Goal: Task Accomplishment & Management: Manage account settings

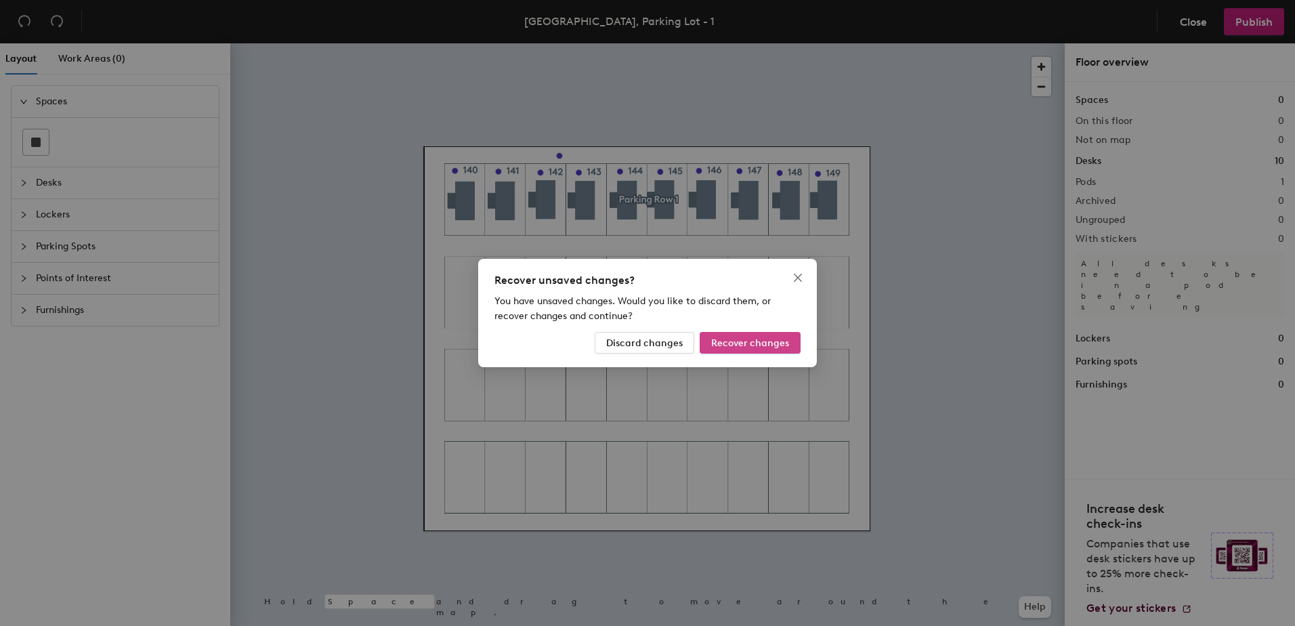
click at [732, 344] on span "Recover changes" at bounding box center [750, 343] width 78 height 12
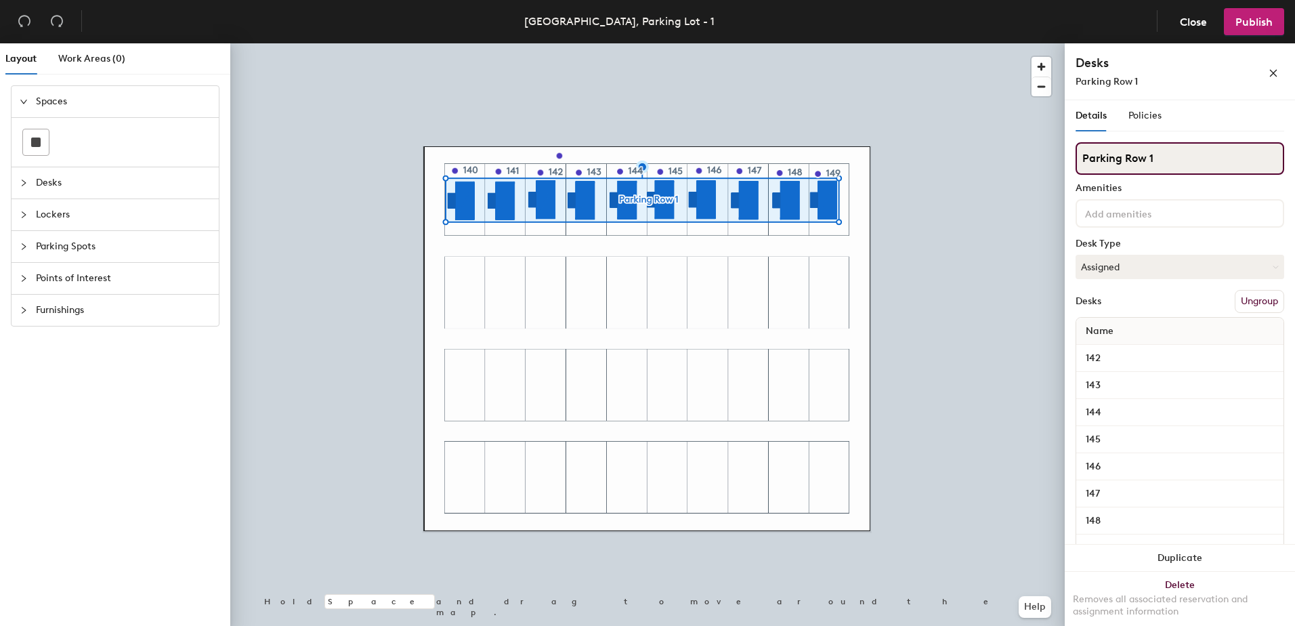
click at [1141, 165] on input "Parking Row 1" at bounding box center [1180, 158] width 209 height 33
click at [1007, 158] on div "Layout Work Areas (0) Spaces Desks Lockers Parking Spots Points of Interest Fur…" at bounding box center [647, 337] width 1295 height 588
click at [1139, 160] on input "Parking Row 1" at bounding box center [1180, 158] width 209 height 33
type input "Parking 1"
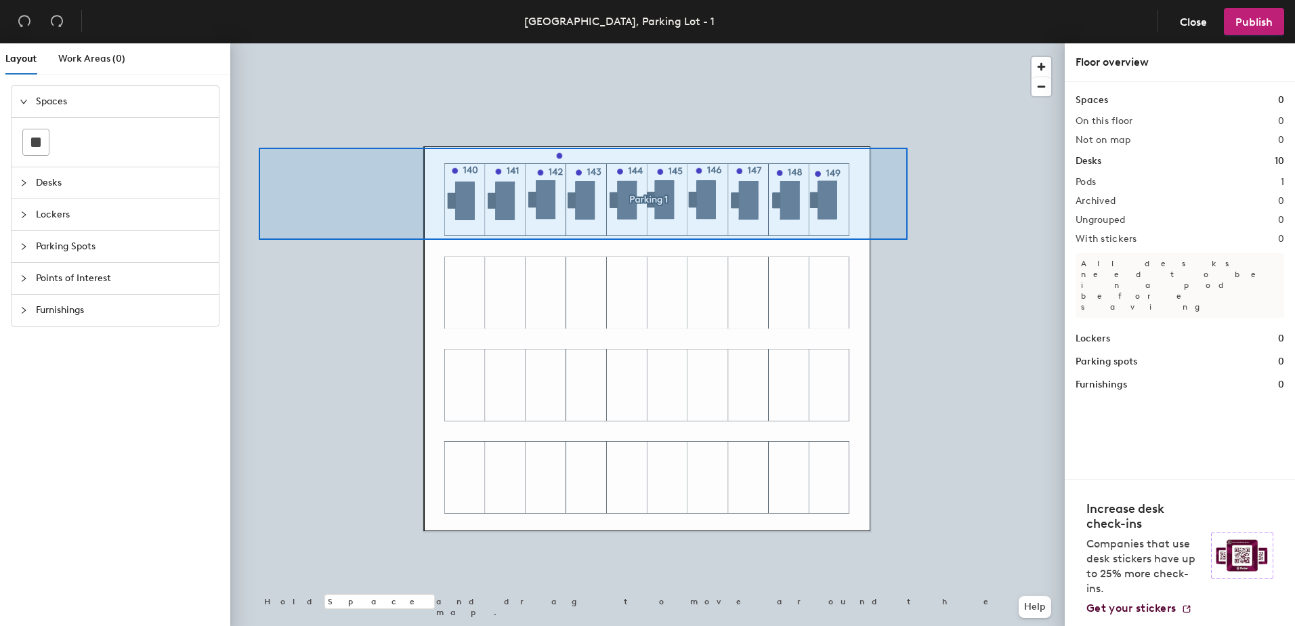
click at [261, 43] on div at bounding box center [647, 43] width 834 height 0
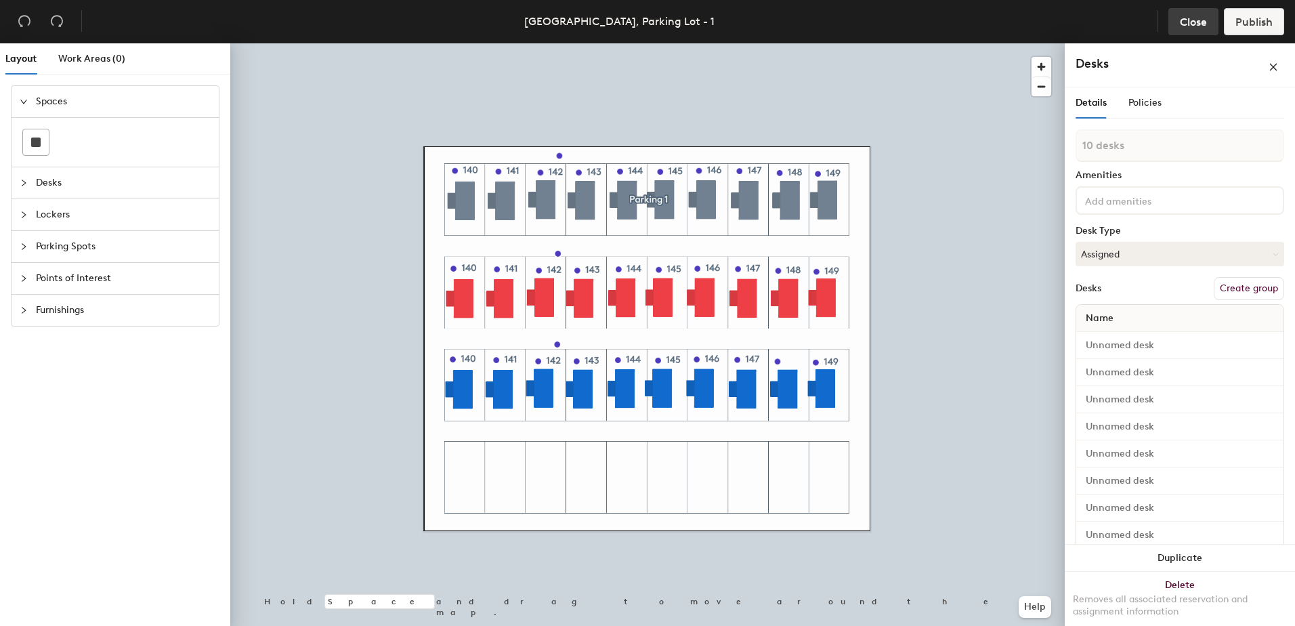
click at [1191, 22] on span "Close" at bounding box center [1193, 22] width 27 height 13
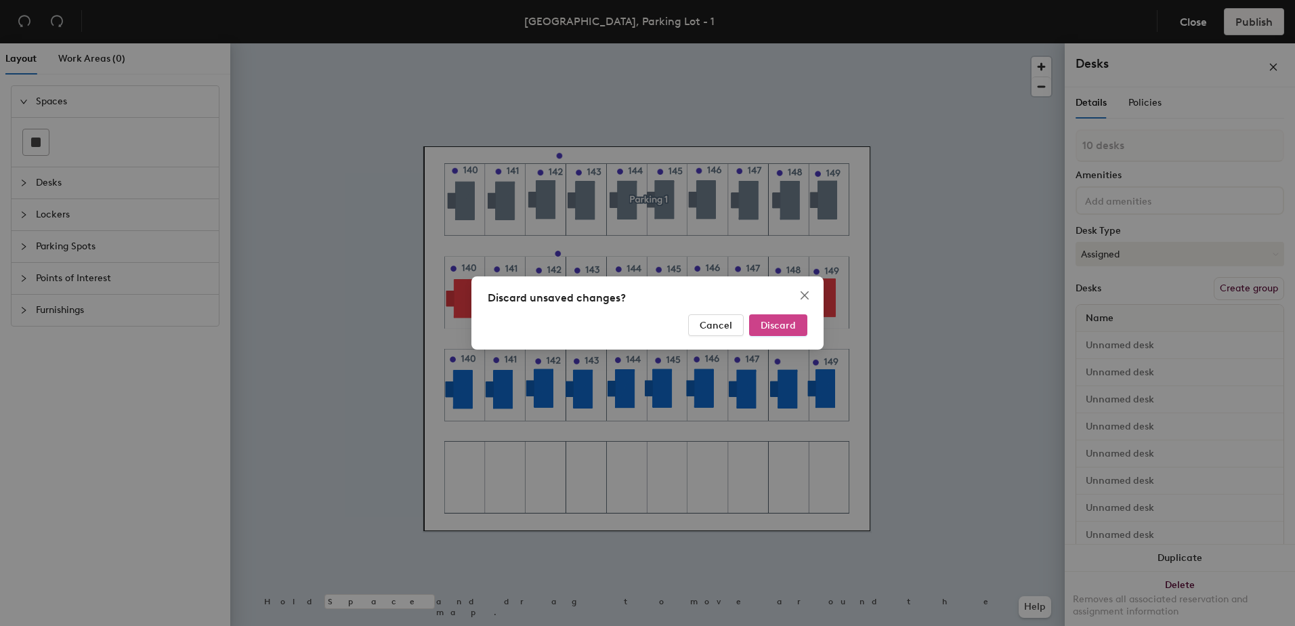
click at [790, 326] on span "Discard" at bounding box center [778, 326] width 35 height 12
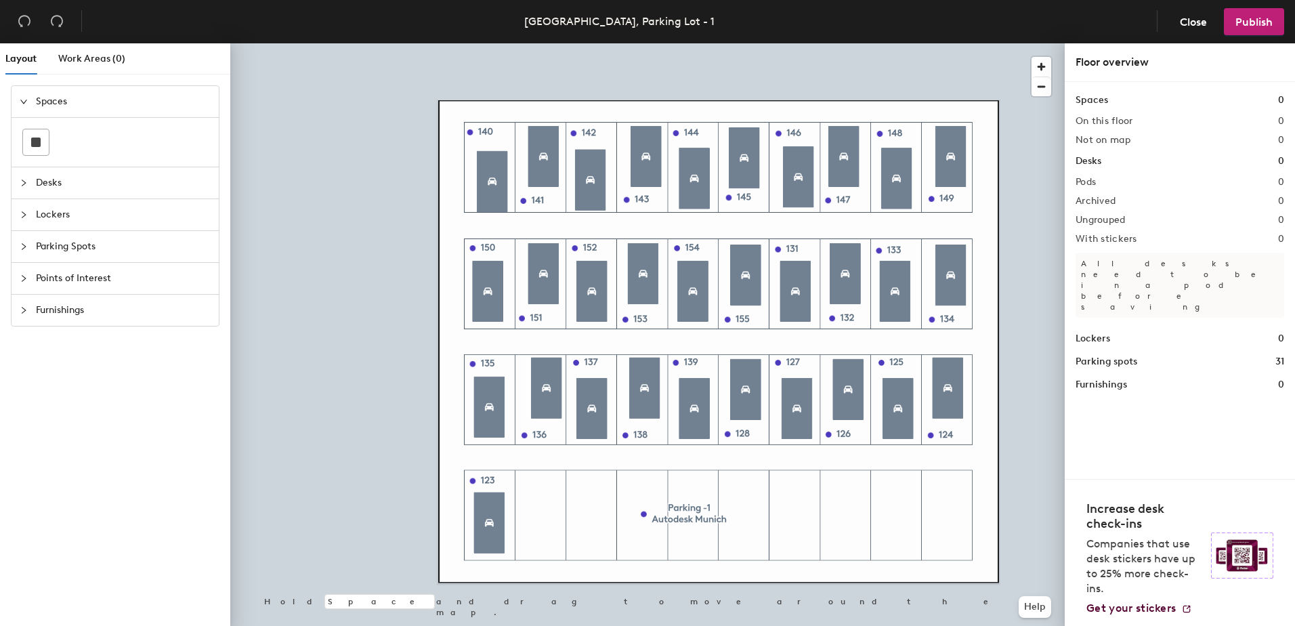
click at [383, 43] on div at bounding box center [647, 43] width 834 height 0
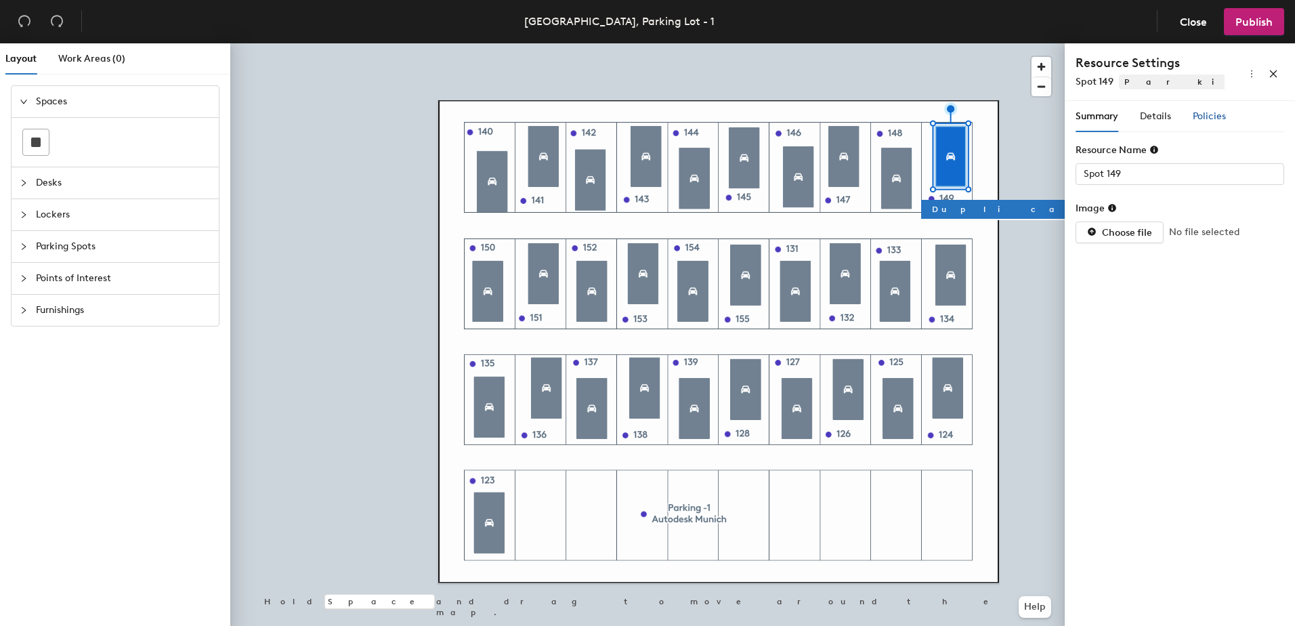
click at [1210, 119] on span "Policies" at bounding box center [1209, 116] width 33 height 12
type input "Spot 140"
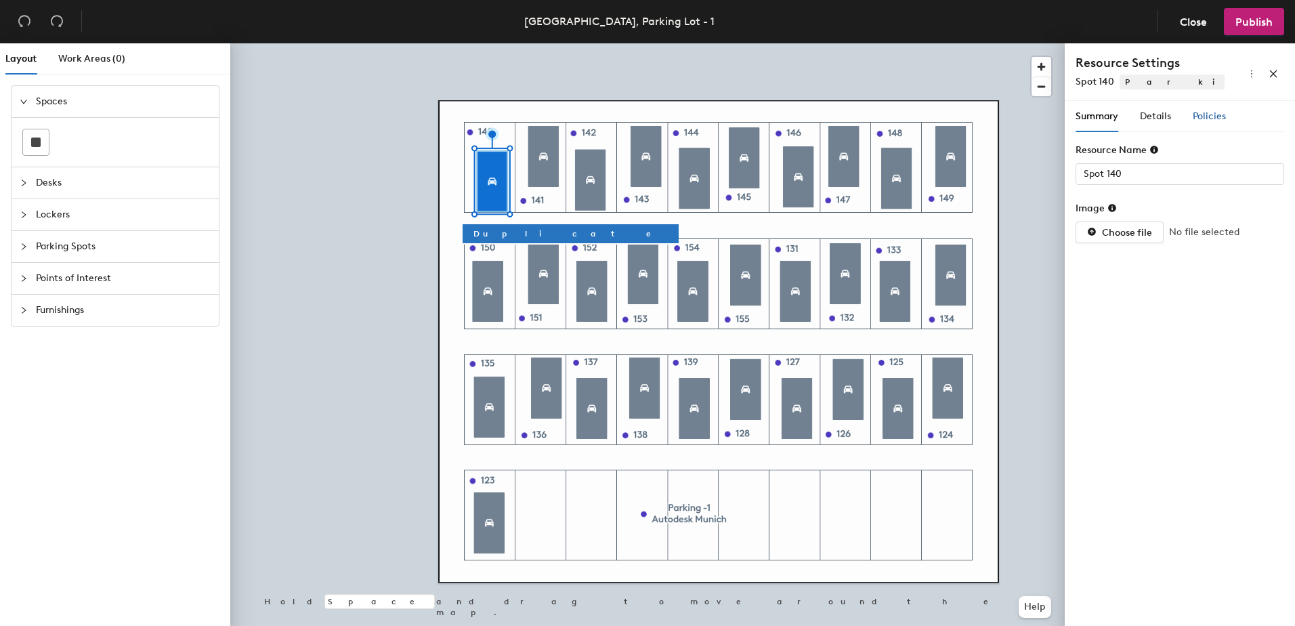
click at [1210, 119] on span "Policies" at bounding box center [1209, 116] width 33 height 12
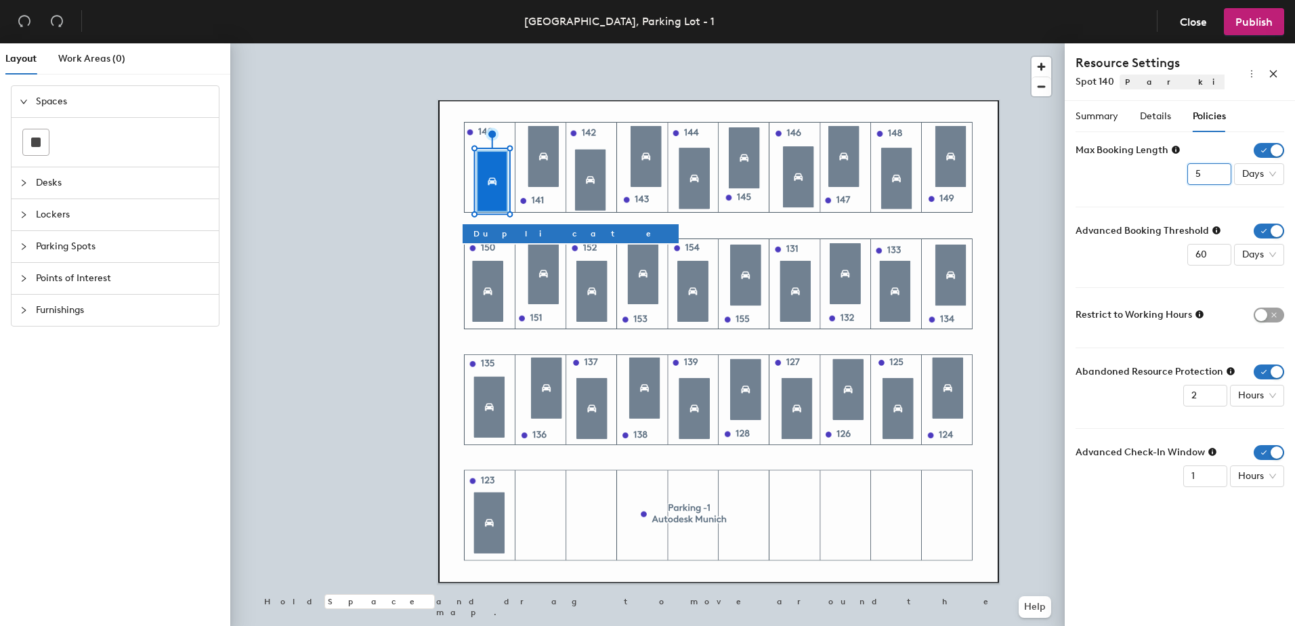
drag, startPoint x: 1205, startPoint y: 173, endPoint x: 1181, endPoint y: 172, distance: 23.7
click at [1181, 172] on div "Max Booking Length 5 Days" at bounding box center [1180, 164] width 209 height 42
type input "1"
click at [1206, 252] on input "60" at bounding box center [1209, 255] width 44 height 22
drag, startPoint x: 1206, startPoint y: 253, endPoint x: 1140, endPoint y: 251, distance: 65.7
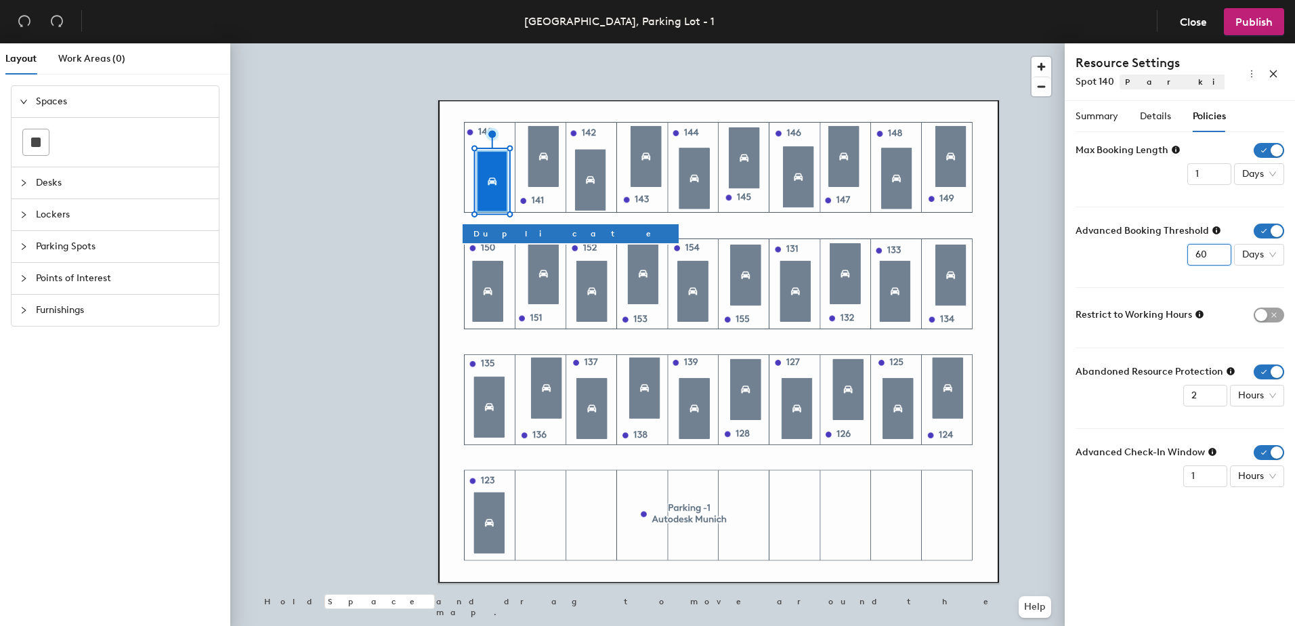
click at [1141, 251] on div "Advanced Booking Threshold 60 Days" at bounding box center [1180, 245] width 209 height 42
click at [1269, 316] on span "button" at bounding box center [1269, 314] width 30 height 15
click at [1260, 316] on span "button" at bounding box center [1269, 314] width 30 height 15
click at [1279, 314] on span "button" at bounding box center [1269, 314] width 30 height 15
click at [1262, 311] on span "button" at bounding box center [1269, 314] width 30 height 15
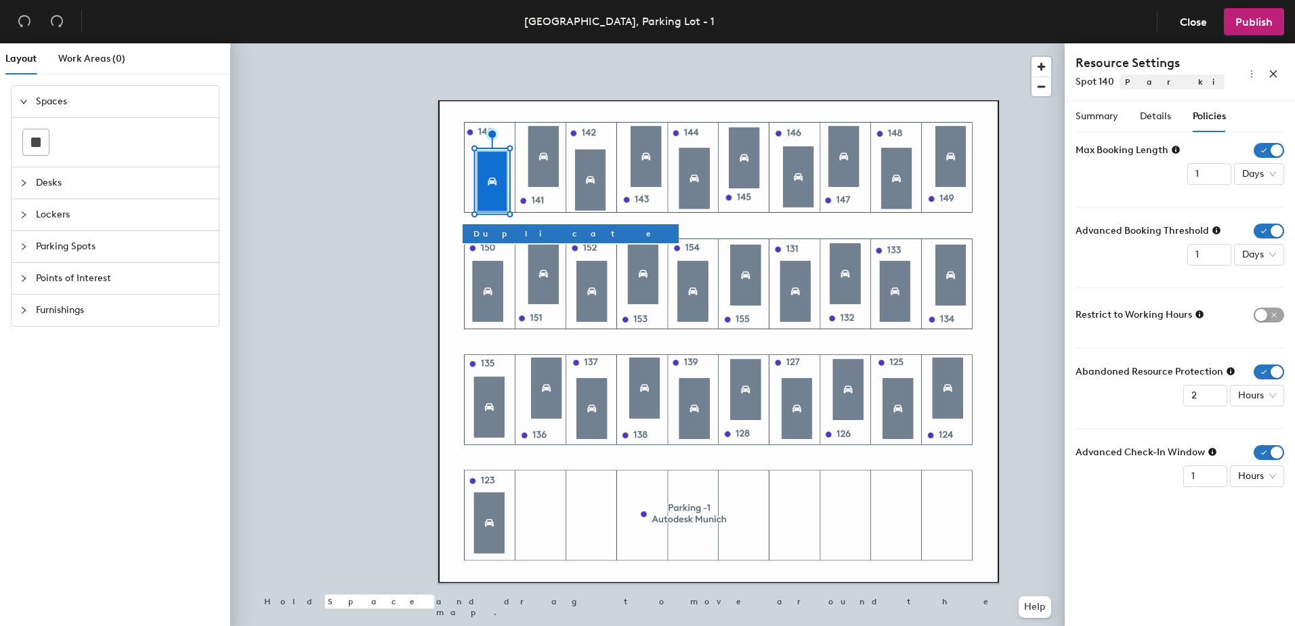
click at [1226, 375] on icon at bounding box center [1230, 370] width 9 height 9
click at [1279, 306] on icon "button" at bounding box center [1281, 304] width 9 height 9
click at [1213, 233] on icon at bounding box center [1216, 230] width 8 height 8
drag, startPoint x: 1202, startPoint y: 252, endPoint x: 1182, endPoint y: 252, distance: 20.3
click at [1182, 252] on div "Advanced Booking Threshold 1 Days" at bounding box center [1180, 245] width 209 height 42
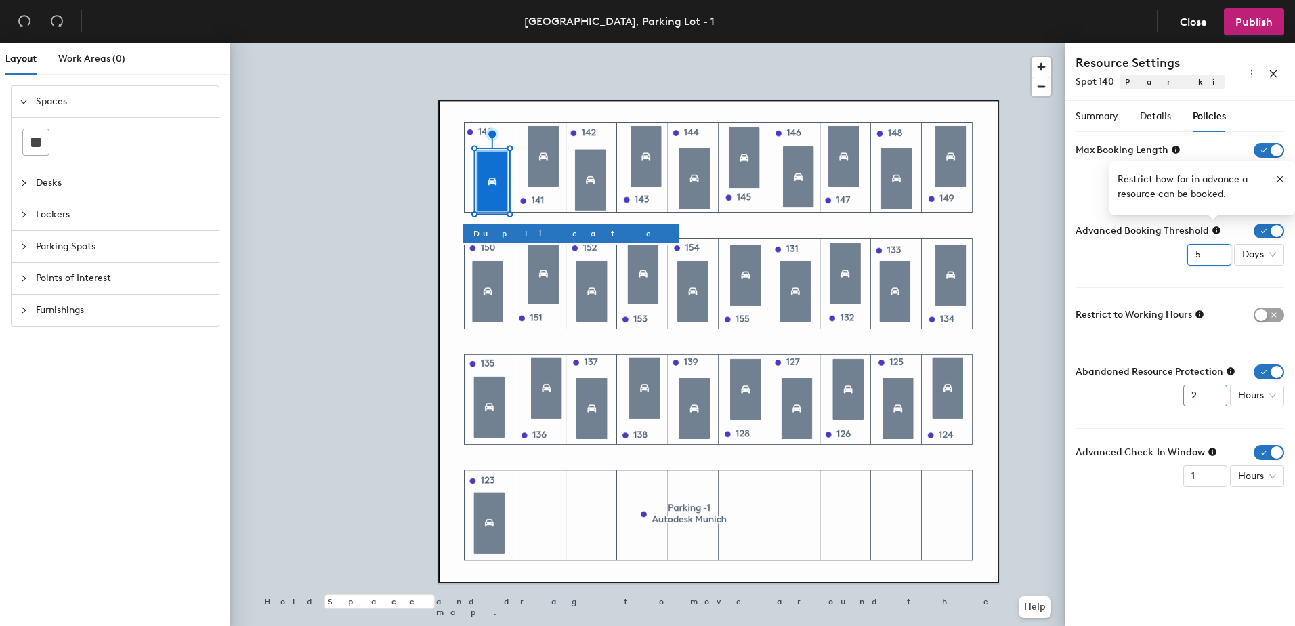
type input "5"
click at [1199, 393] on input "2" at bounding box center [1205, 396] width 44 height 22
click at [1208, 450] on icon at bounding box center [1212, 452] width 8 height 8
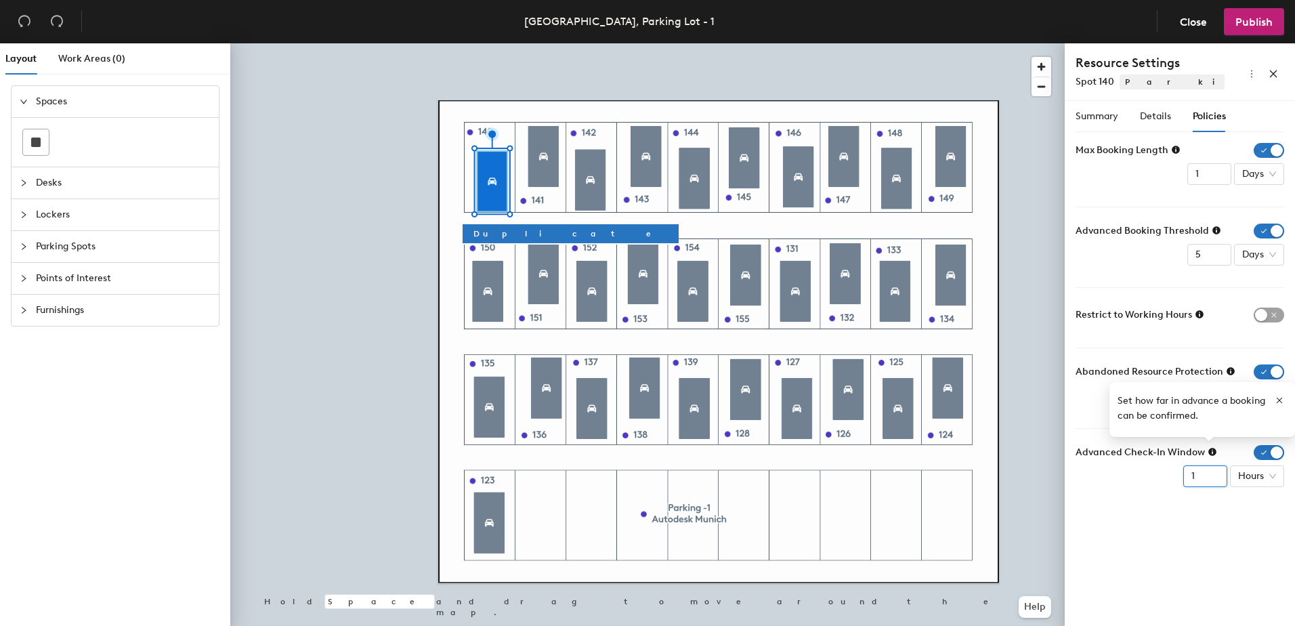
click at [1204, 473] on input "1" at bounding box center [1205, 476] width 44 height 22
click at [1245, 477] on span "Hours" at bounding box center [1257, 476] width 38 height 20
click at [1258, 548] on div "Days" at bounding box center [1257, 546] width 35 height 15
click at [1137, 505] on div "Resource Name Spot 140 Image Choose file No file selected Max Booking Length 1 …" at bounding box center [1180, 326] width 209 height 366
click at [1278, 401] on icon "button" at bounding box center [1279, 400] width 9 height 9
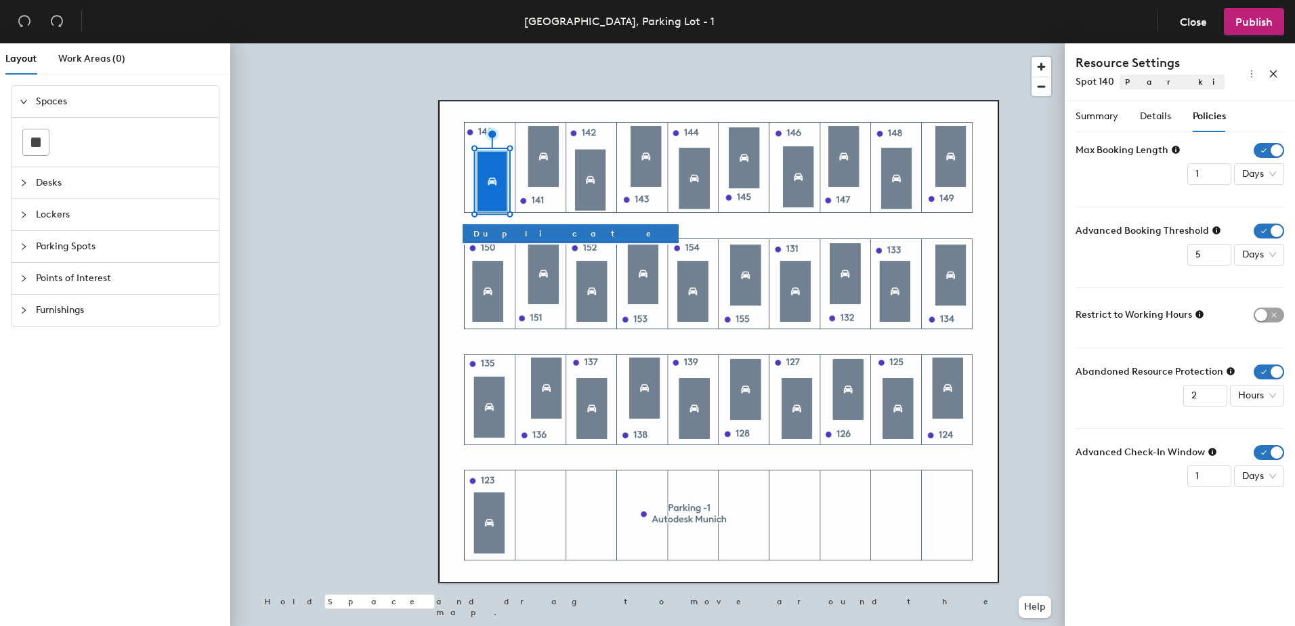
click at [1231, 366] on icon at bounding box center [1230, 370] width 9 height 9
drag, startPoint x: 1203, startPoint y: 390, endPoint x: 1158, endPoint y: 394, distance: 44.9
click at [1145, 394] on div "Abandoned Resource Protection 2 Hours" at bounding box center [1180, 385] width 209 height 42
click at [1158, 494] on div "Resource Name Spot 140 Image Choose file No file selected Max Booking Length 1 …" at bounding box center [1180, 326] width 209 height 366
click at [1249, 17] on span "Publish" at bounding box center [1253, 22] width 37 height 13
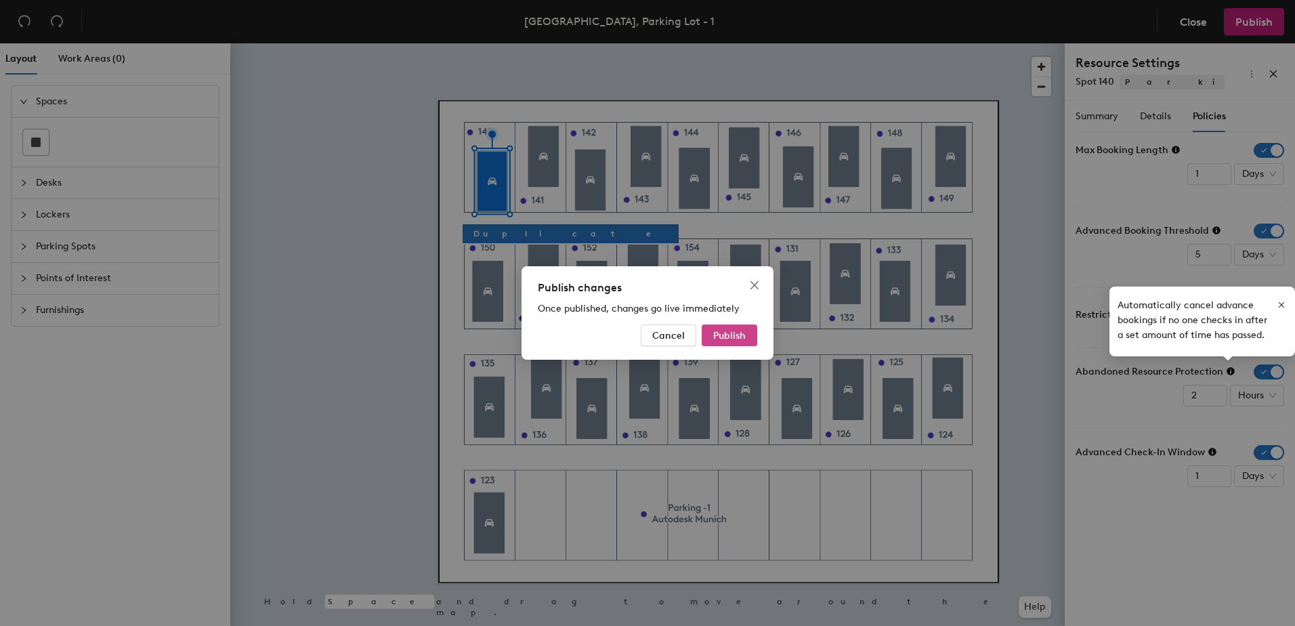
click at [730, 335] on span "Publish" at bounding box center [729, 336] width 33 height 12
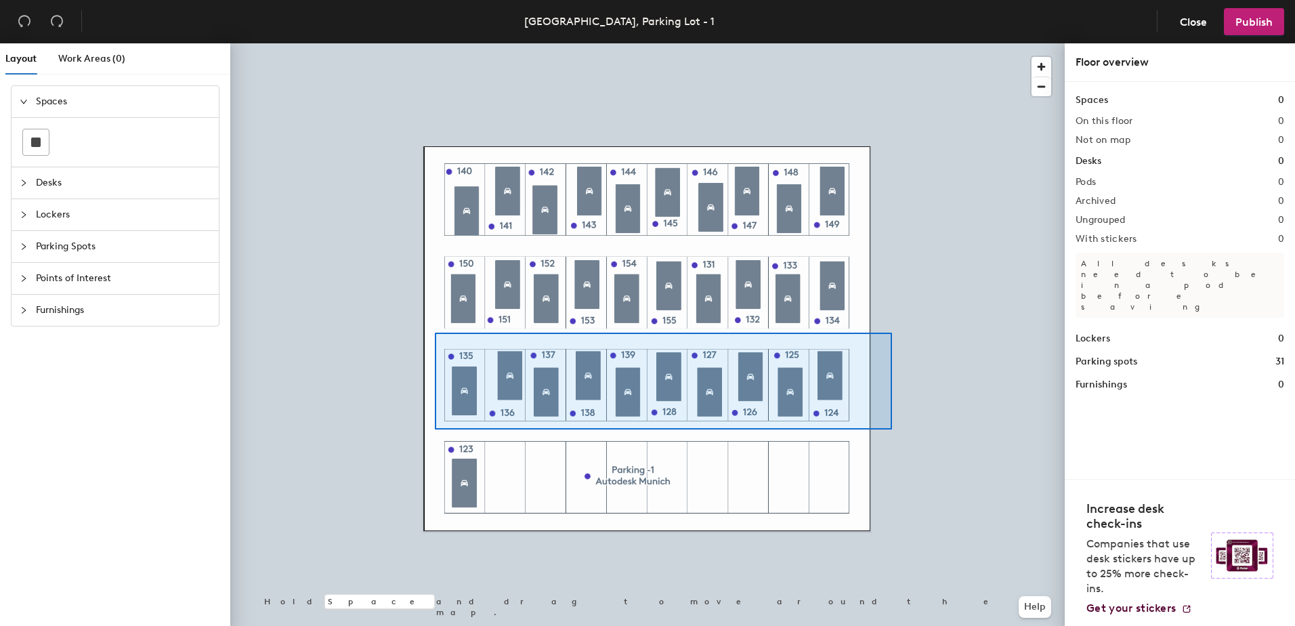
click at [433, 43] on div at bounding box center [647, 43] width 834 height 0
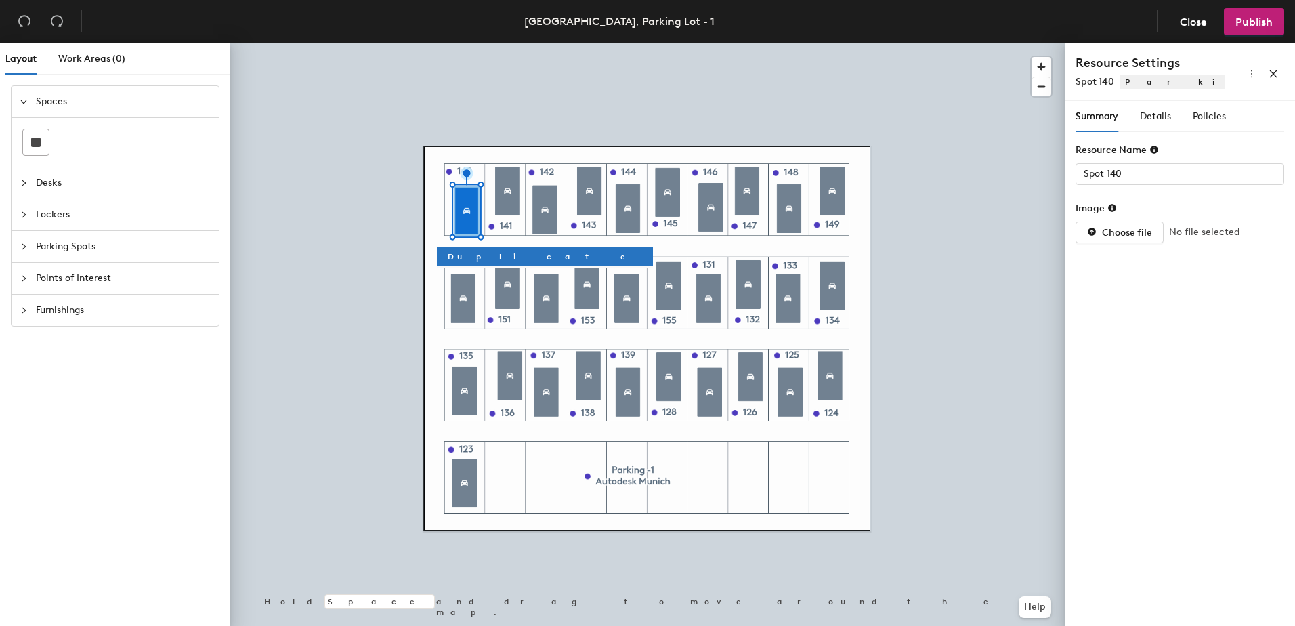
click at [346, 43] on div at bounding box center [647, 43] width 834 height 0
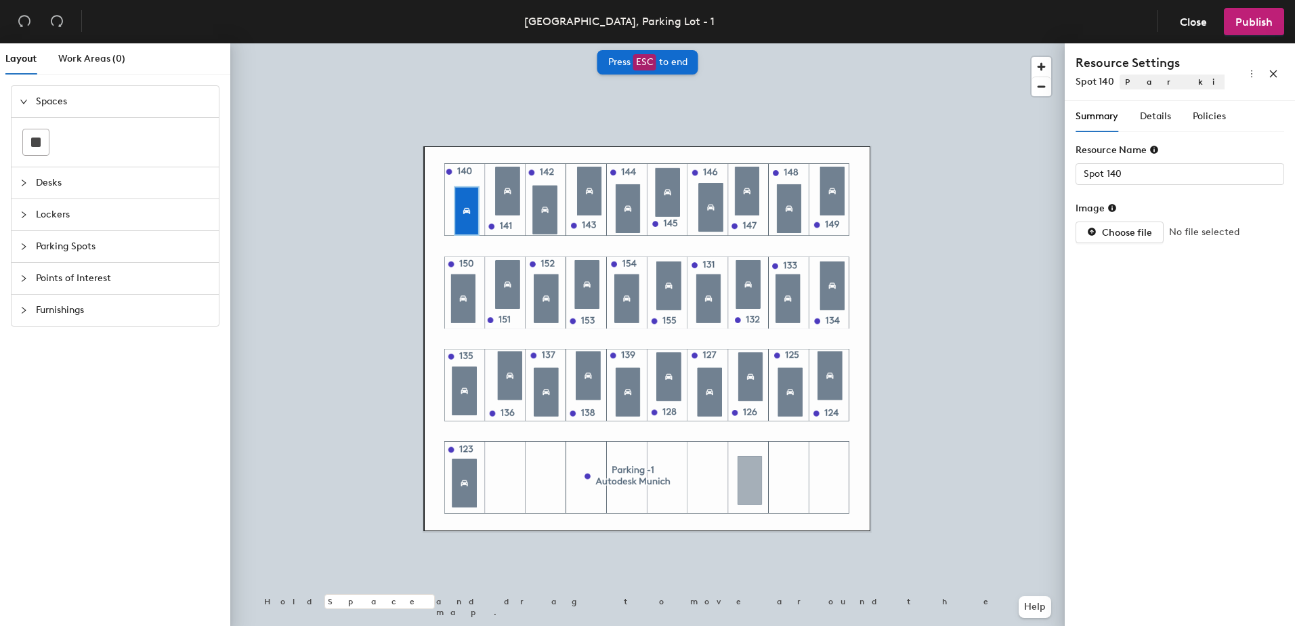
type input "undefined 32"
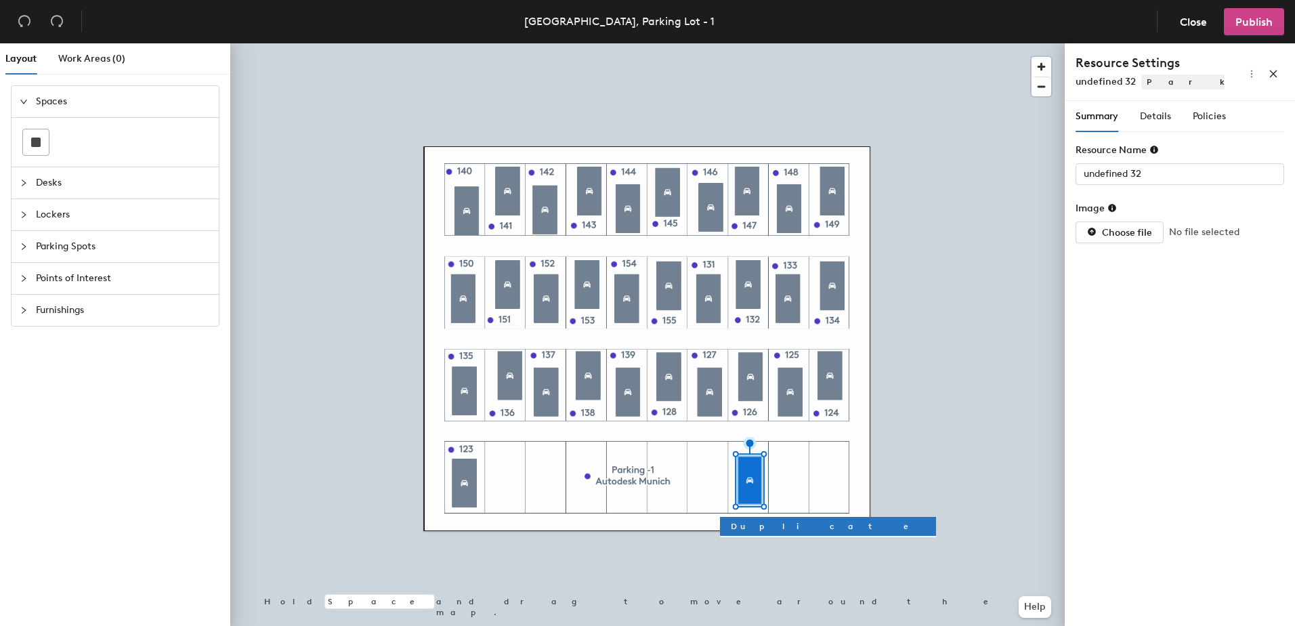
click at [1256, 26] on span "Publish" at bounding box center [1253, 22] width 37 height 13
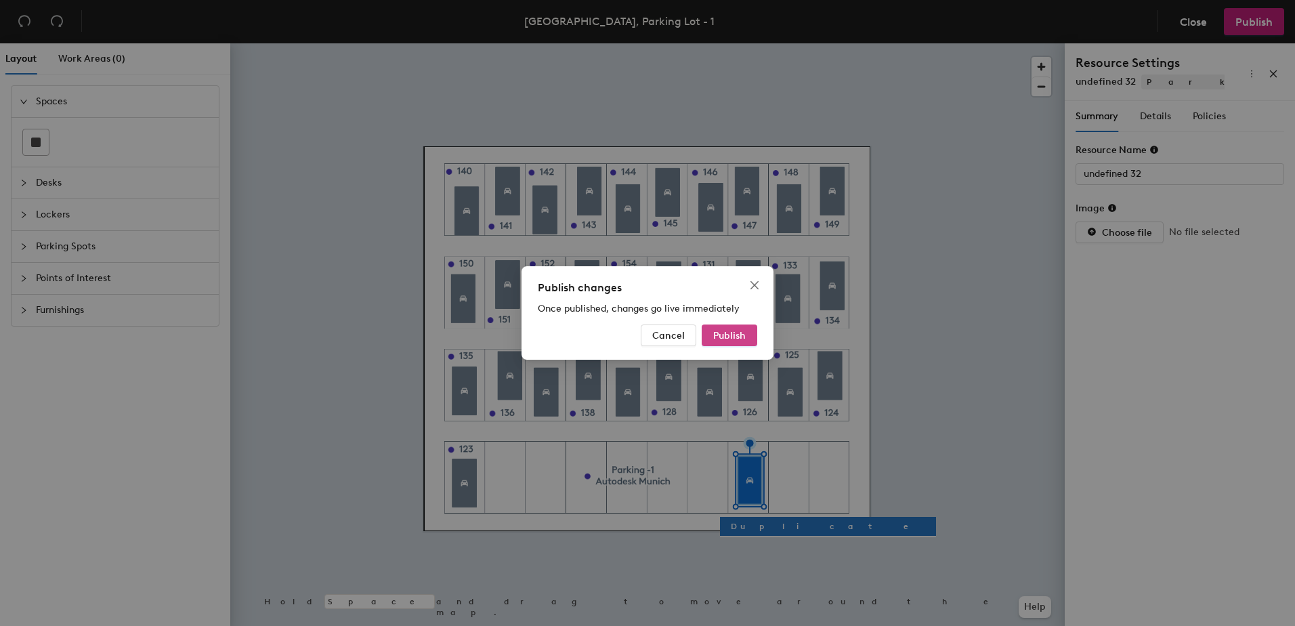
click at [737, 327] on button "Publish" at bounding box center [730, 335] width 56 height 22
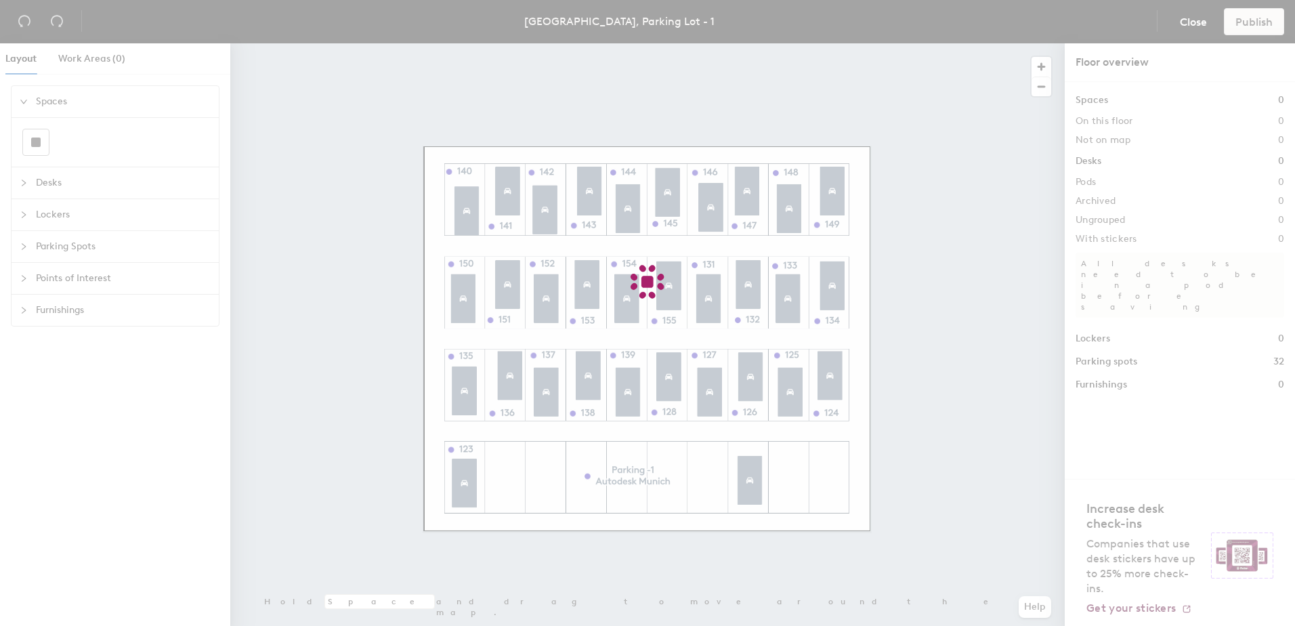
click at [763, 465] on div at bounding box center [647, 313] width 1295 height 626
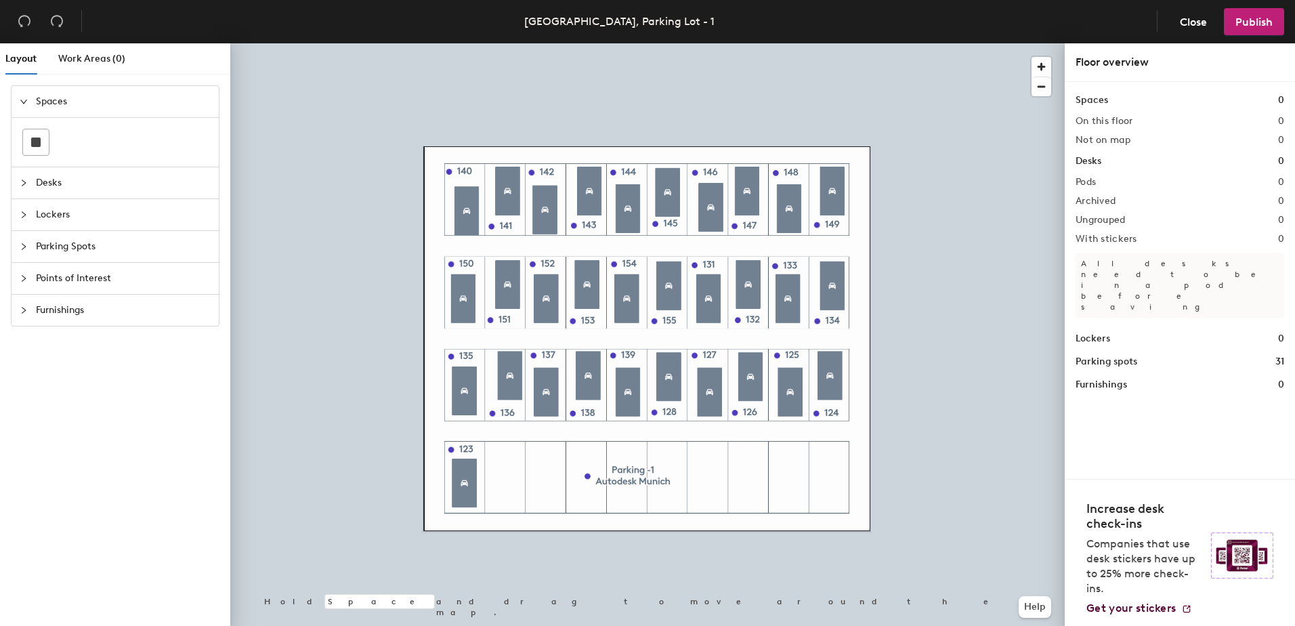
click at [24, 185] on icon "collapsed" at bounding box center [24, 183] width 8 height 8
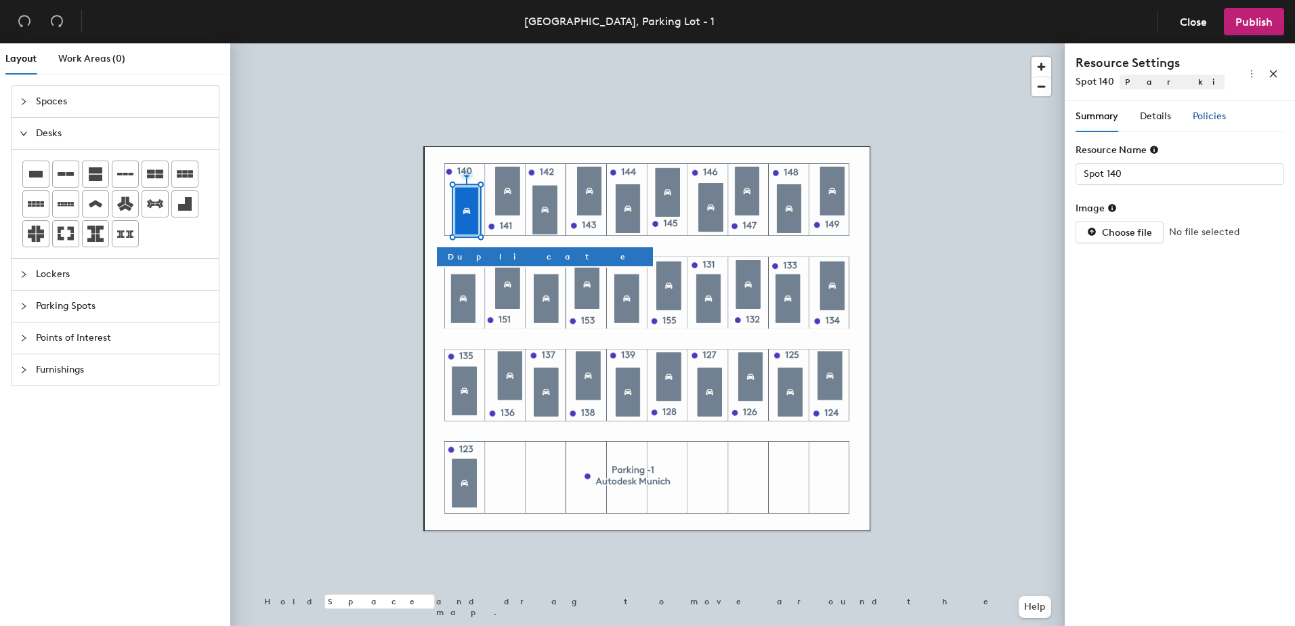
click at [1220, 110] on div "Policies" at bounding box center [1209, 116] width 33 height 15
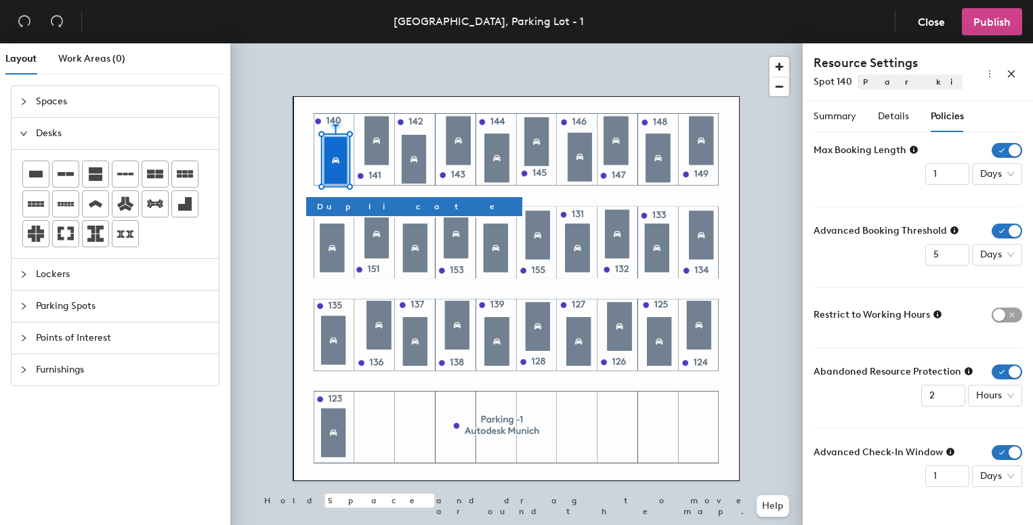
click at [994, 22] on span "Publish" at bounding box center [991, 22] width 37 height 13
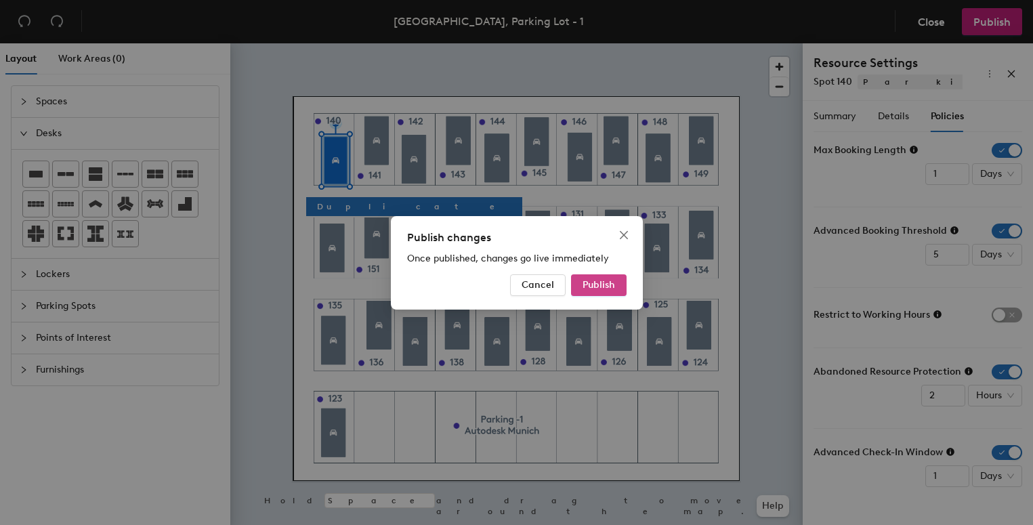
click at [602, 286] on span "Publish" at bounding box center [598, 285] width 33 height 12
